Goal: Task Accomplishment & Management: Use online tool/utility

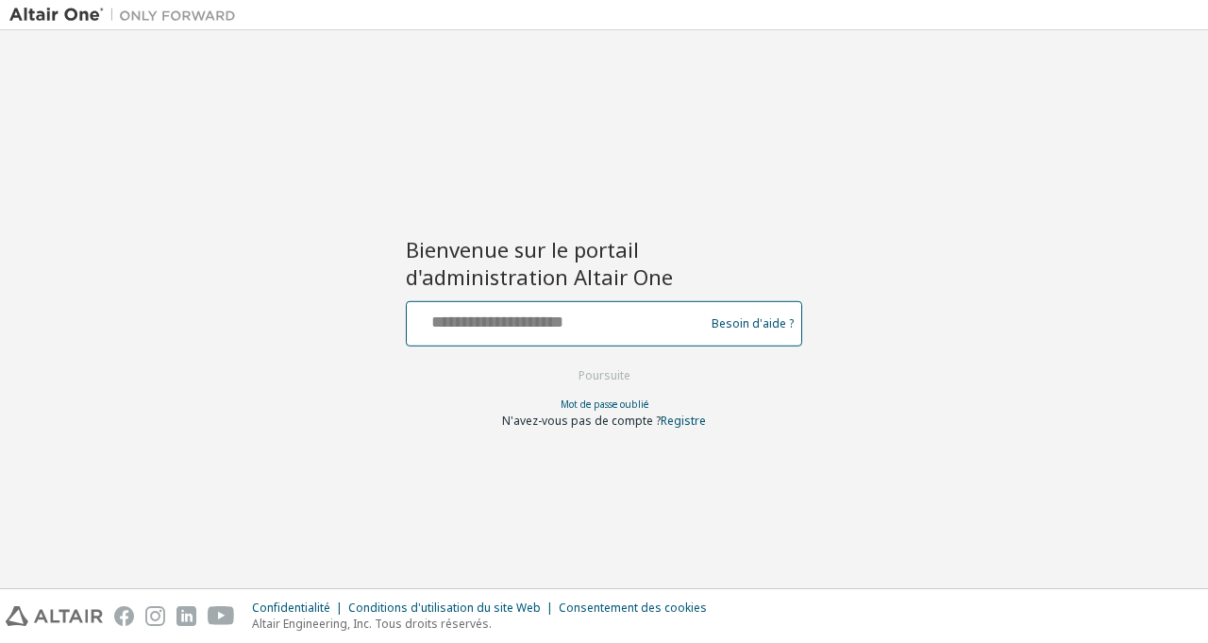
drag, startPoint x: 468, startPoint y: 314, endPoint x: 485, endPoint y: 299, distance: 22.7
click at [467, 314] on input "text" at bounding box center [558, 319] width 288 height 27
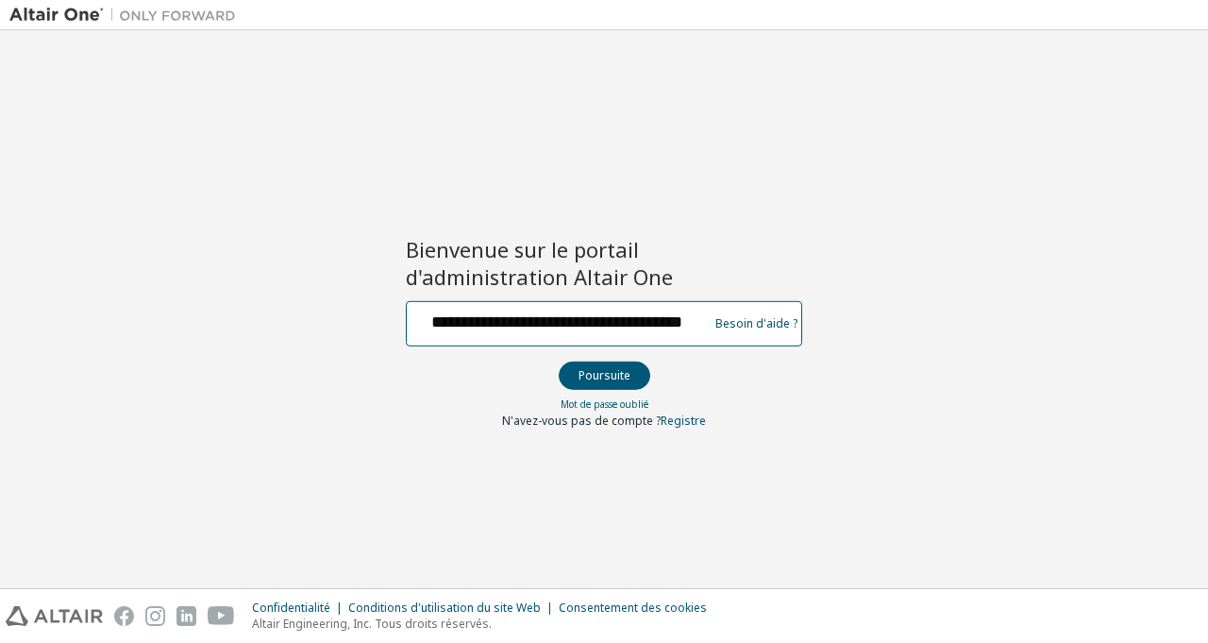
scroll to position [0, 27]
type input "**********"
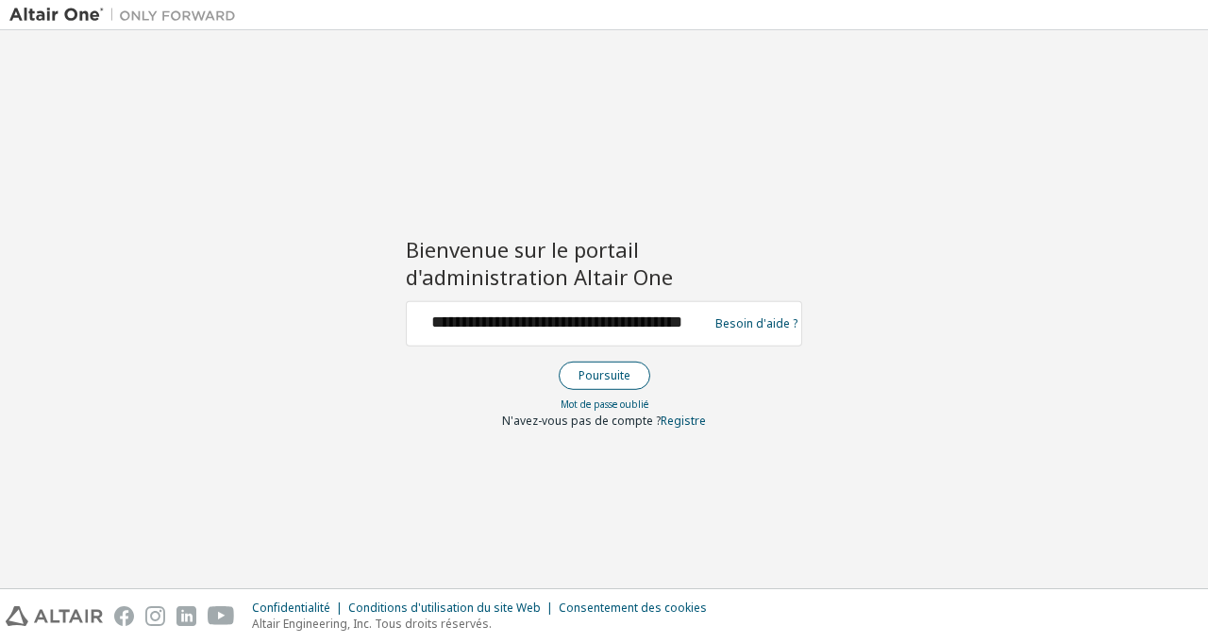
click at [625, 371] on button "Poursuite" at bounding box center [605, 376] width 92 height 28
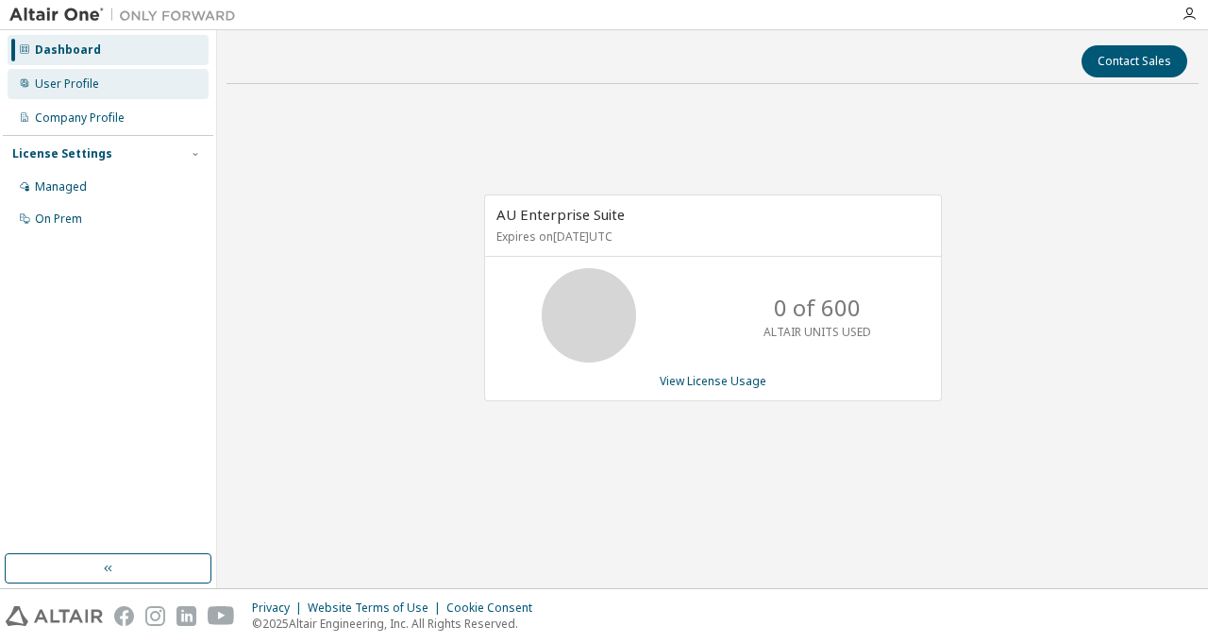
click at [100, 84] on div "User Profile" at bounding box center [108, 84] width 201 height 30
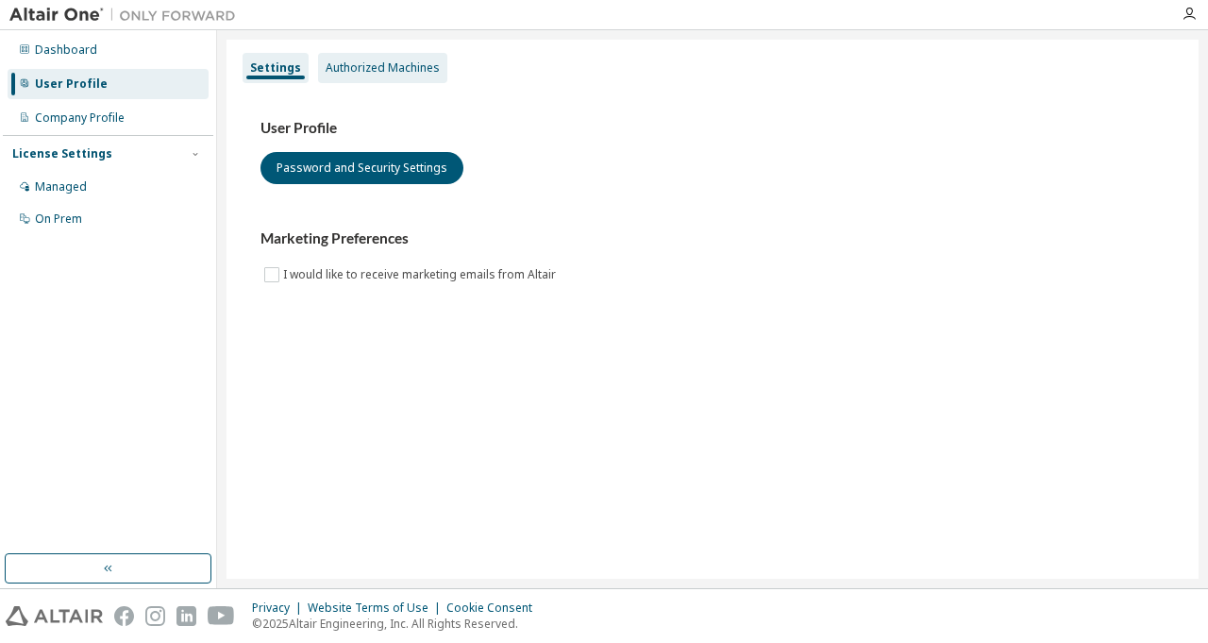
click at [371, 68] on div "Authorized Machines" at bounding box center [383, 67] width 114 height 15
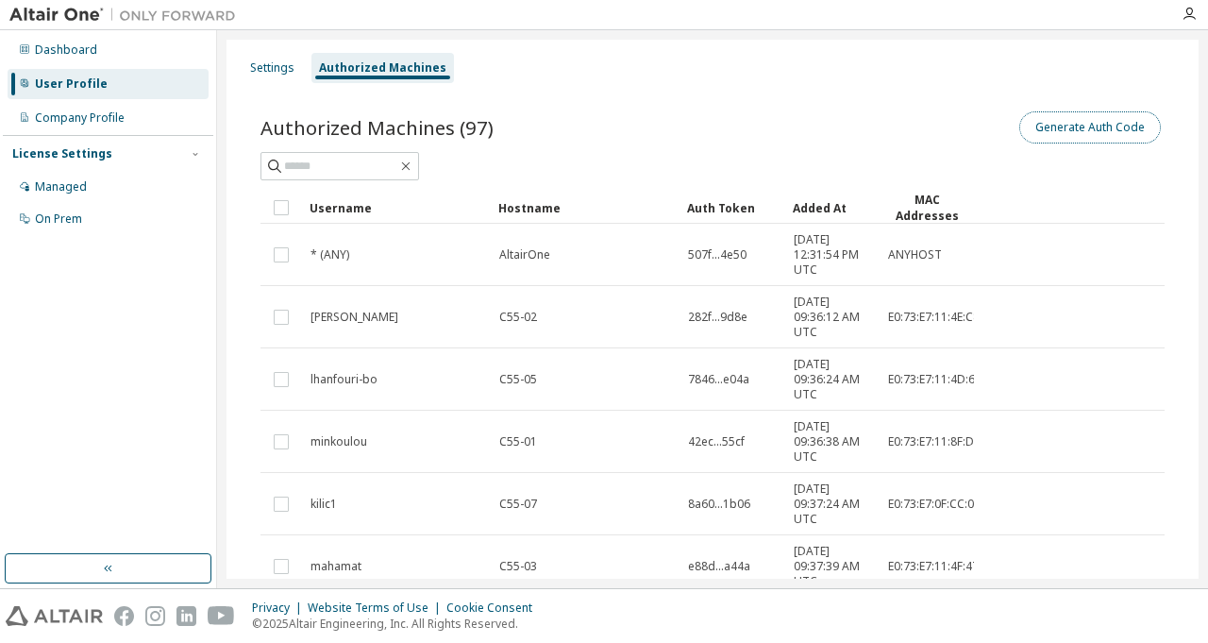
click at [1049, 123] on button "Generate Auth Code" at bounding box center [1090, 127] width 142 height 32
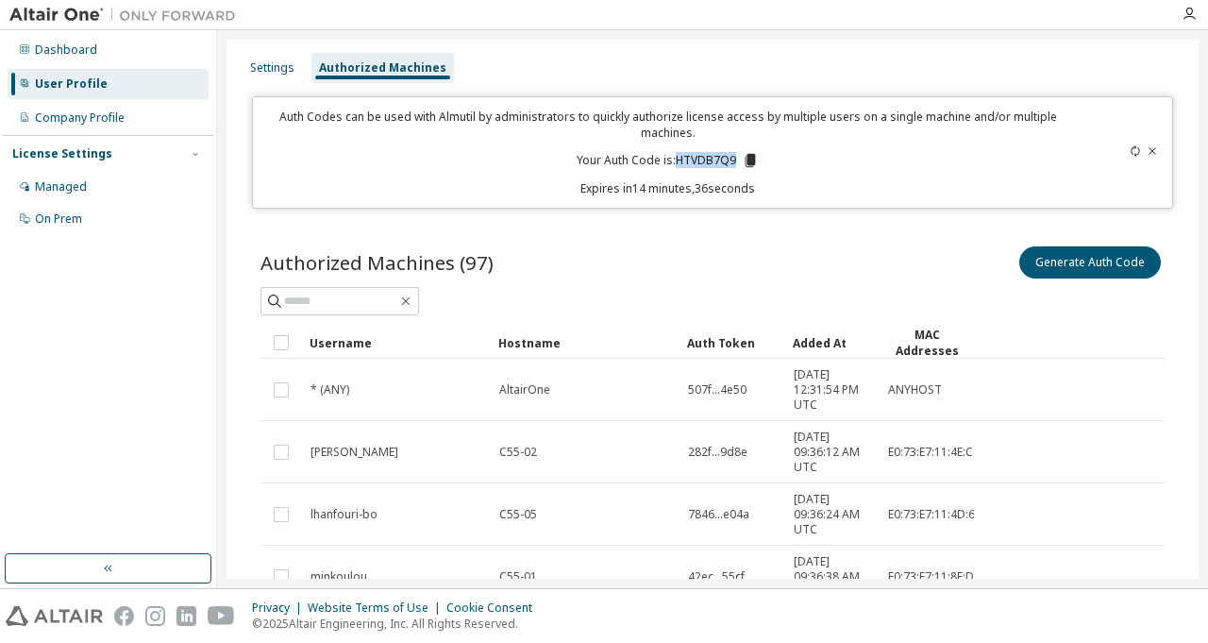
drag, startPoint x: 734, startPoint y: 161, endPoint x: 678, endPoint y: 162, distance: 56.6
click at [678, 162] on p "Your Auth Code is: HTVDB7Q9" at bounding box center [668, 160] width 182 height 17
copy p "HTVDB7Q9"
